Goal: Information Seeking & Learning: Learn about a topic

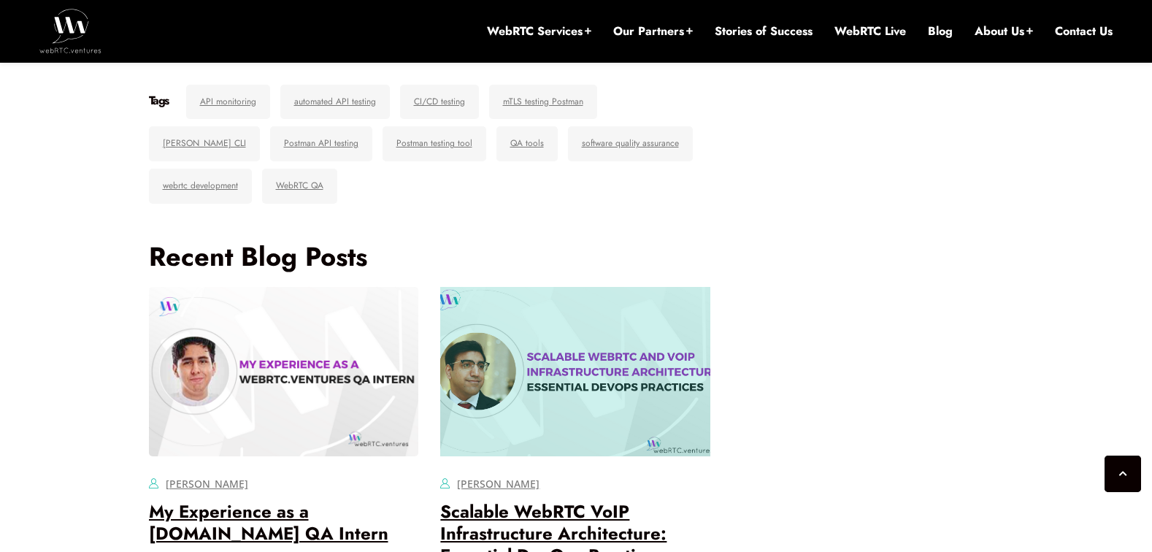
scroll to position [4762, 0]
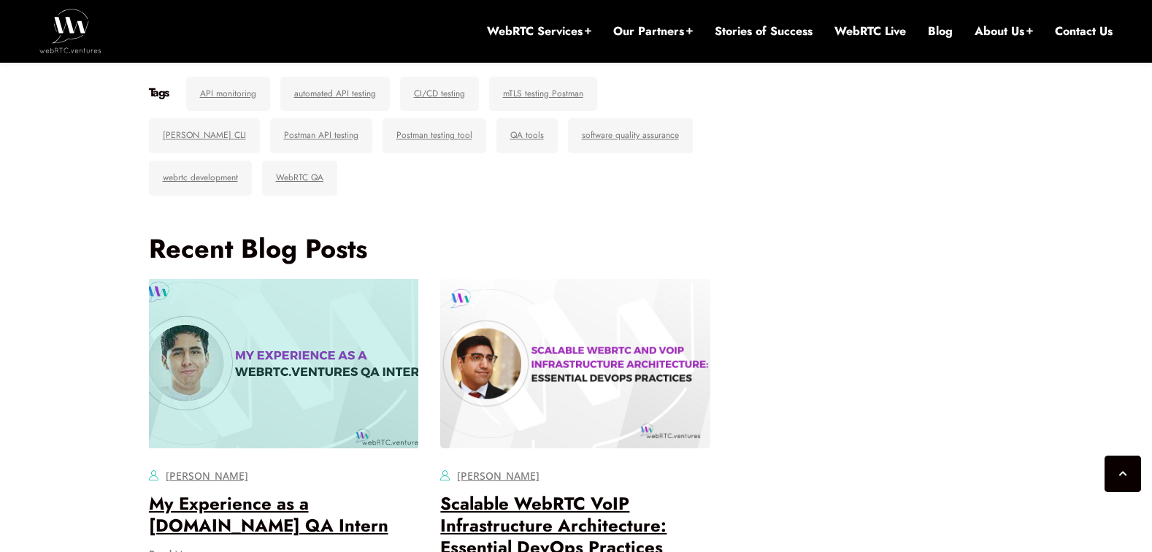
click at [345, 332] on div at bounding box center [284, 363] width 270 height 169
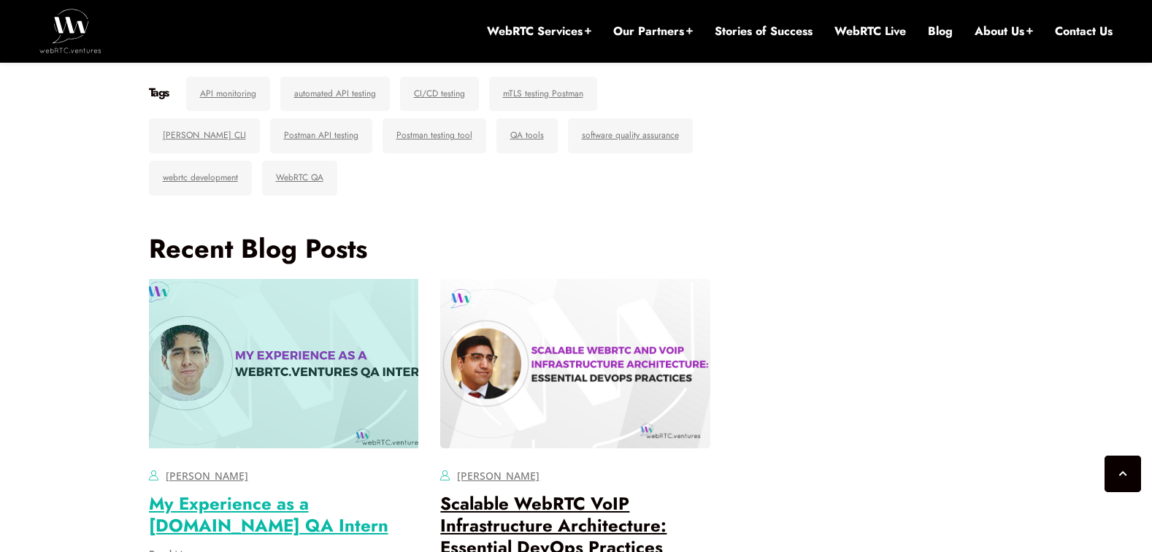
click at [240, 491] on link "My Experience as a [DOMAIN_NAME] QA Intern" at bounding box center [268, 514] width 239 height 47
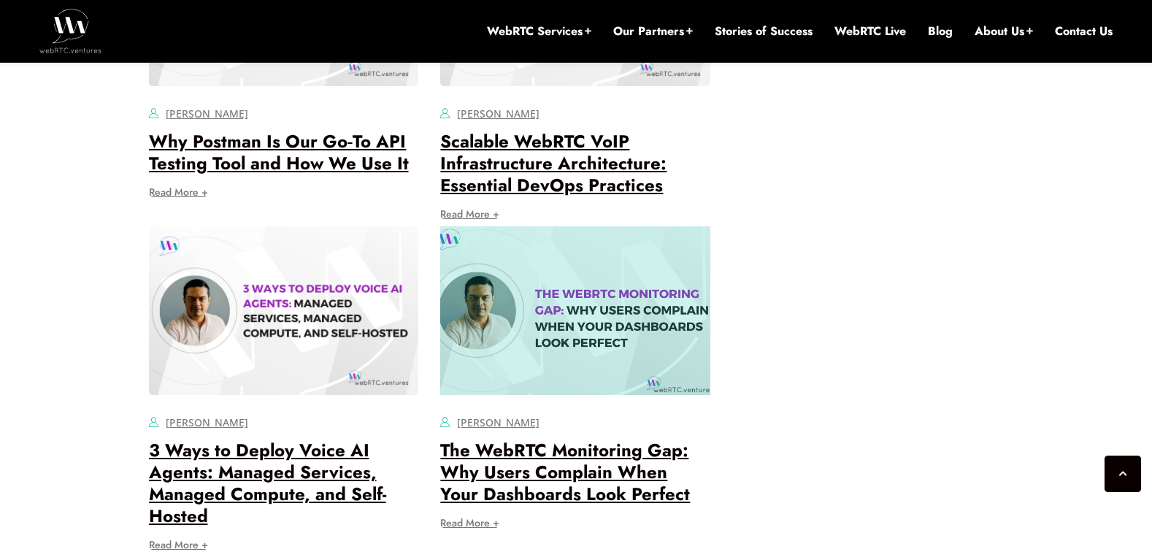
scroll to position [3595, 0]
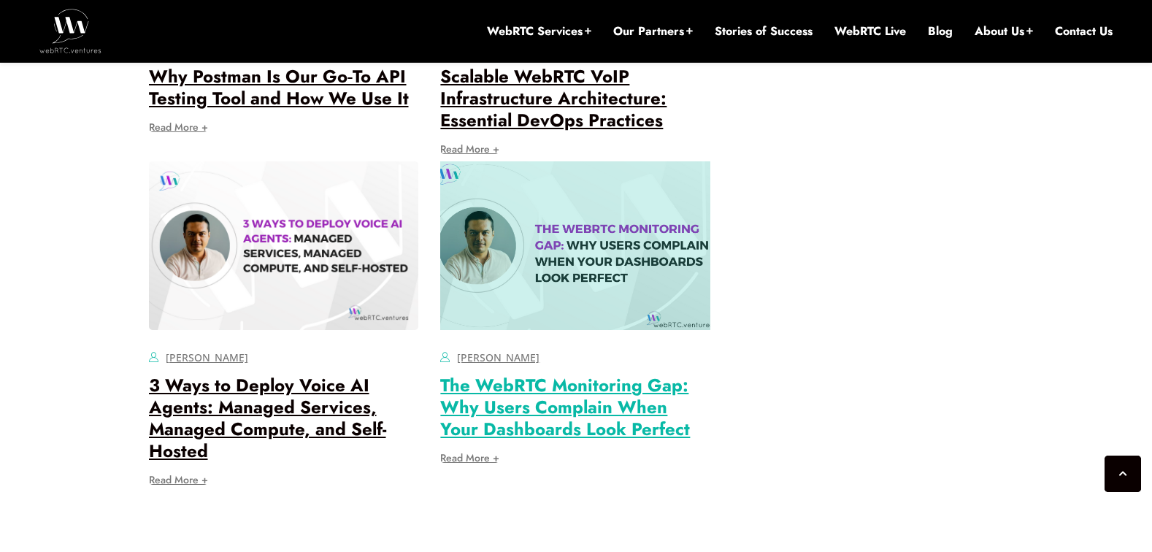
click at [629, 372] on link "The WebRTC Monitoring Gap: Why Users Complain When Your Dashboards Look Perfect" at bounding box center [565, 406] width 250 height 69
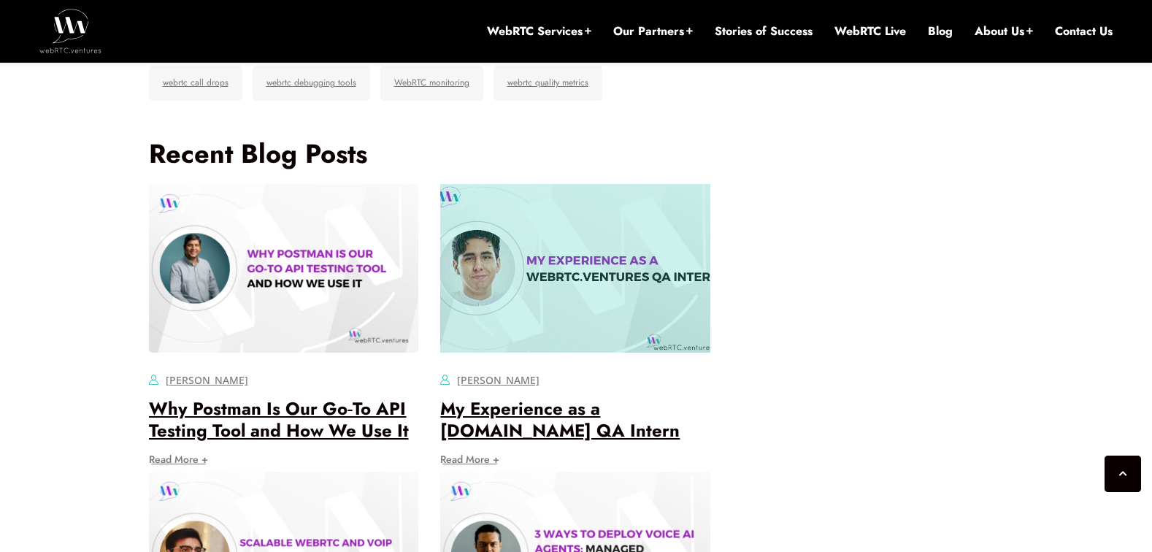
scroll to position [4168, 0]
